Goal: Browse casually: Explore the website without a specific task or goal

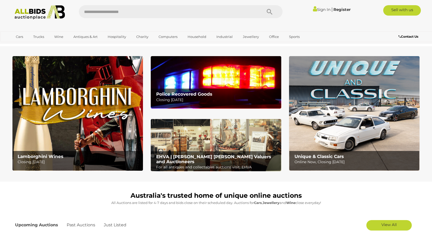
click at [318, 7] on link "Sign In" at bounding box center [322, 9] width 18 height 5
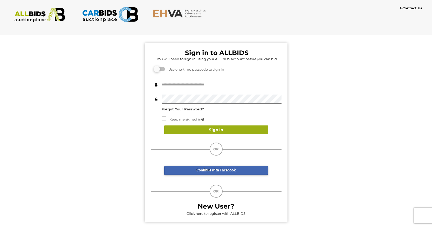
type input "*******"
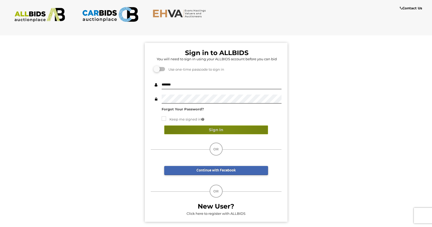
click at [226, 132] on button "Sign In" at bounding box center [216, 129] width 104 height 9
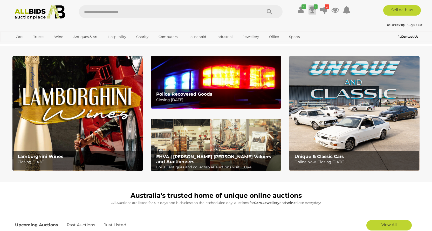
click at [313, 12] on icon at bounding box center [312, 9] width 7 height 9
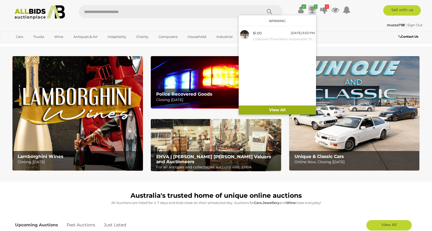
click at [285, 111] on link "View All" at bounding box center [277, 109] width 77 height 9
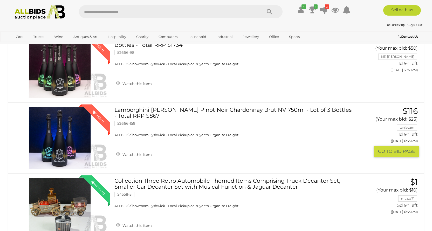
scroll to position [130, 0]
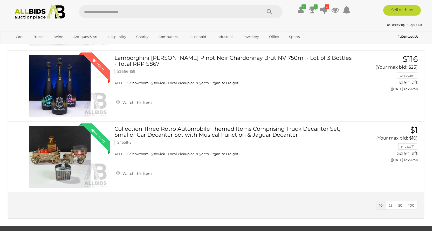
click at [25, 14] on img at bounding box center [40, 12] width 56 height 14
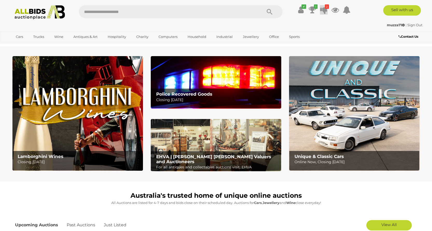
click at [323, 11] on icon at bounding box center [323, 9] width 7 height 9
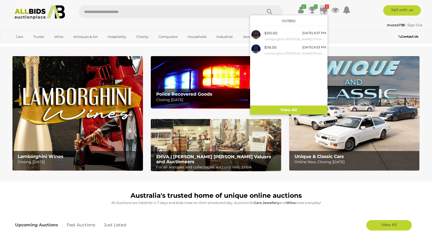
click at [362, 24] on div "muzza71 | Sign Out" at bounding box center [216, 25] width 413 height 6
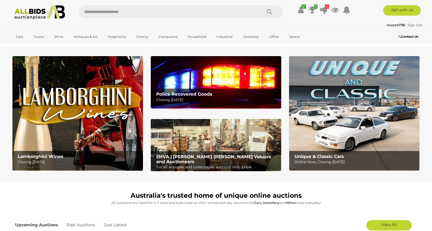
click at [28, 16] on img at bounding box center [40, 12] width 56 height 14
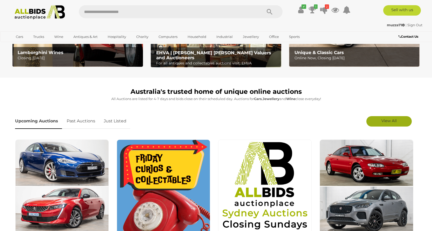
click at [387, 122] on span "View All" at bounding box center [389, 120] width 15 height 5
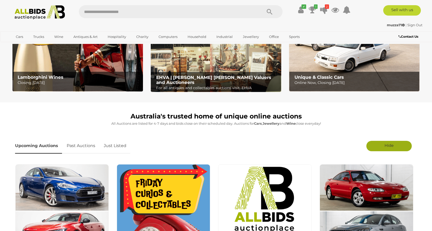
scroll to position [53, 0]
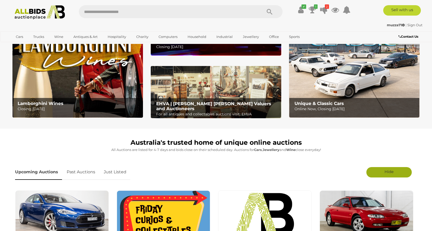
click at [110, 170] on link "Just Listed" at bounding box center [115, 171] width 30 height 15
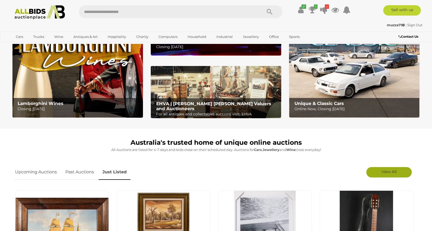
click at [379, 172] on link "View All" at bounding box center [389, 172] width 45 height 10
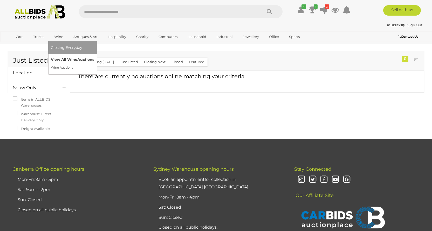
click at [63, 57] on link "View All Wine Auctions" at bounding box center [72, 60] width 43 height 8
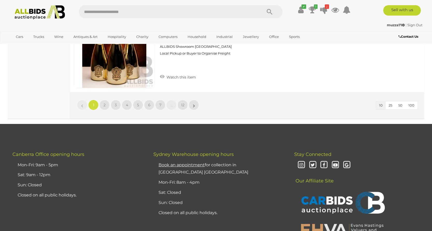
scroll to position [912, 0]
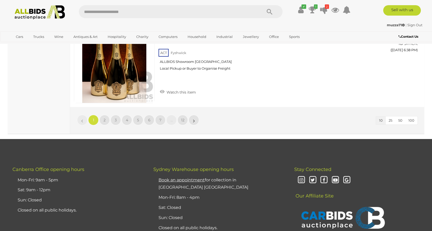
click at [409, 120] on span "100" at bounding box center [412, 120] width 6 height 4
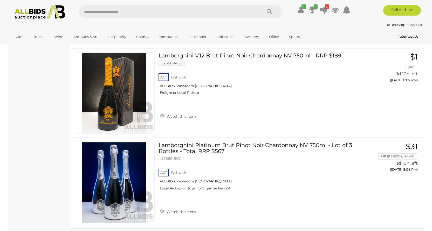
scroll to position [8872, 0]
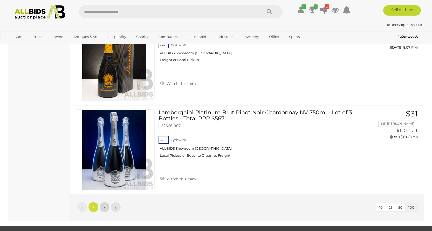
click at [104, 208] on span "2" at bounding box center [105, 207] width 2 height 5
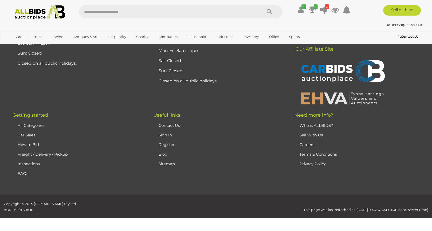
scroll to position [73, 0]
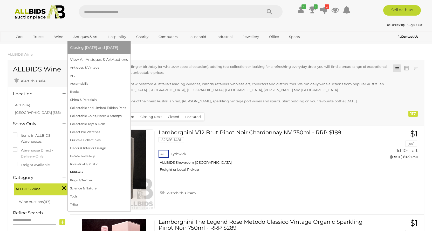
click at [78, 172] on link "Militaria" at bounding box center [99, 172] width 58 height 8
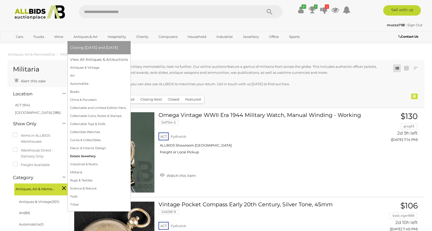
click at [84, 156] on link "Estate Jewellery" at bounding box center [99, 156] width 58 height 8
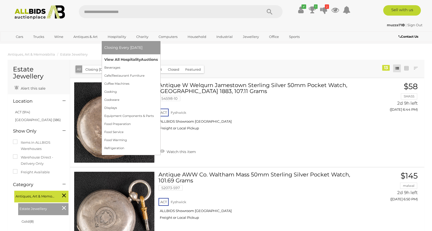
click at [119, 59] on link "View All Hospitality Auctions" at bounding box center [130, 60] width 53 height 8
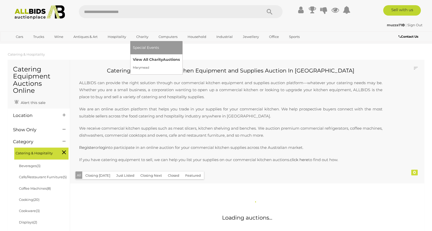
click at [147, 58] on link "View All Charity Auctions" at bounding box center [156, 60] width 47 height 8
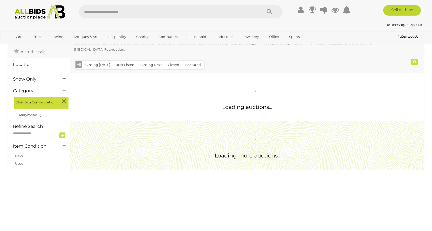
scroll to position [19, 0]
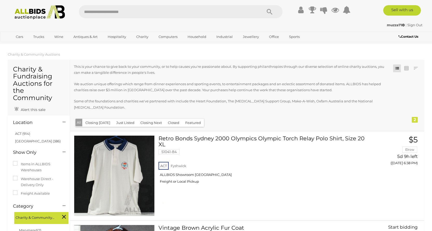
drag, startPoint x: 434, startPoint y: 11, endPoint x: 434, endPoint y: 21, distance: 10.4
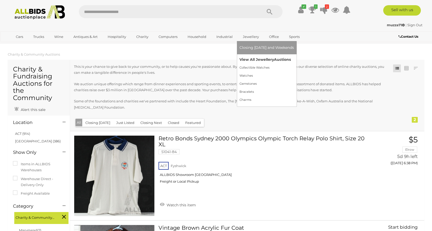
click at [255, 60] on link "View All Jewellery Auctions" at bounding box center [267, 60] width 55 height 8
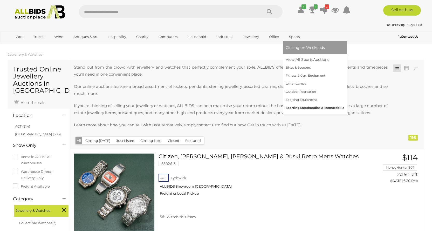
click at [295, 106] on link "Sporting Merchandise & Memorabilia" at bounding box center [315, 108] width 59 height 8
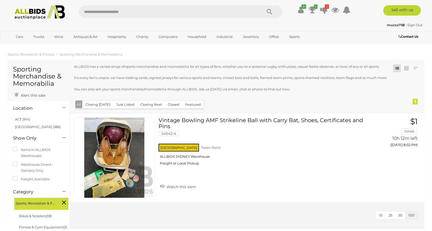
click at [30, 10] on img at bounding box center [40, 12] width 56 height 14
